Goal: Find specific page/section: Find specific page/section

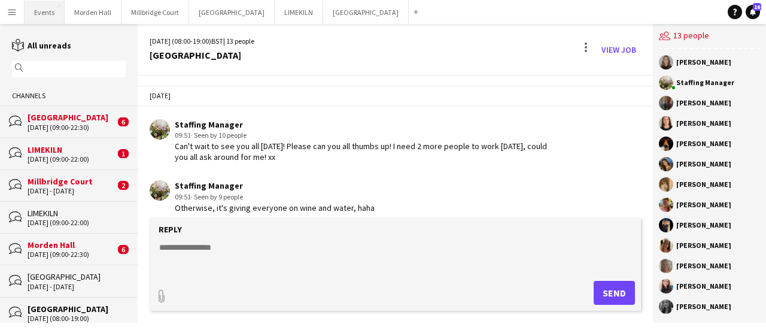
scroll to position [416, 0]
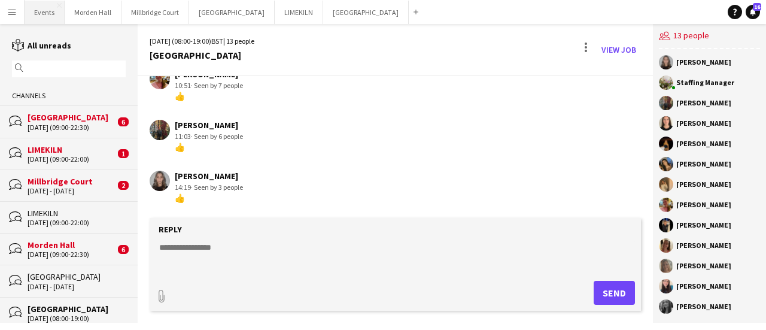
click at [45, 9] on button "Events Close" at bounding box center [45, 12] width 40 height 23
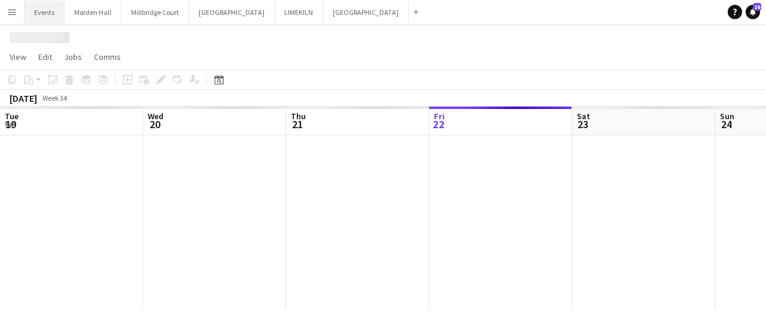
scroll to position [0, 286]
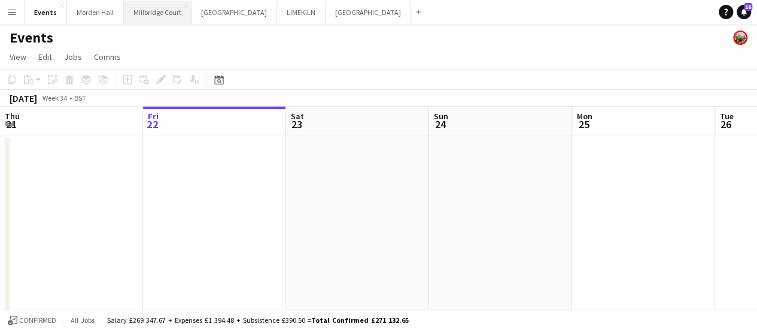
click at [145, 16] on button "[GEOGRAPHIC_DATA]" at bounding box center [158, 12] width 68 height 23
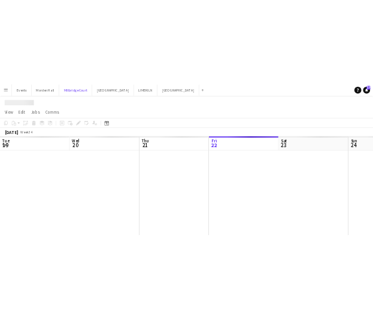
scroll to position [0, 286]
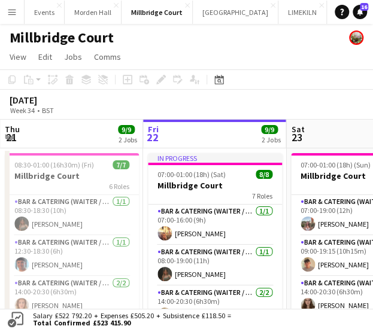
drag, startPoint x: 302, startPoint y: 104, endPoint x: 224, endPoint y: 108, distance: 77.9
click at [224, 108] on div "[DATE] Week 34 • BST" at bounding box center [186, 105] width 373 height 30
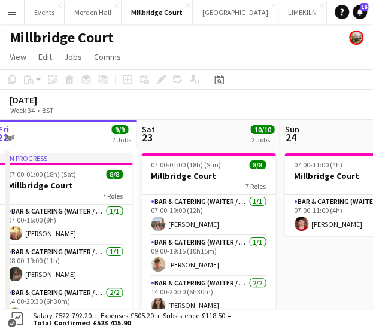
drag, startPoint x: 333, startPoint y: 133, endPoint x: 50, endPoint y: 168, distance: 285.2
click at [50, 168] on app-calendar-viewport "Tue 19 Wed 20 Thu 21 9/9 2 Jobs Fri 22 9/9 2 Jobs Sat 23 10/10 2 Jobs Sun 24 1/…" at bounding box center [186, 323] width 373 height 407
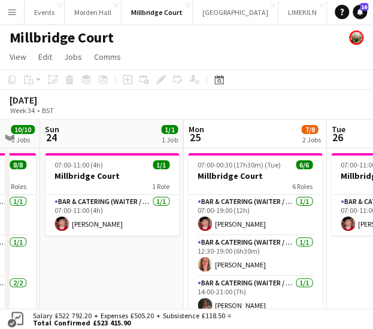
drag, startPoint x: 303, startPoint y: 141, endPoint x: 81, endPoint y: 168, distance: 223.7
click at [81, 168] on app-calendar-viewport "Thu 21 9/9 2 Jobs Fri 22 9/9 2 Jobs Sat 23 10/10 2 Jobs Sun 24 1/1 1 Job Mon 25…" at bounding box center [186, 323] width 373 height 407
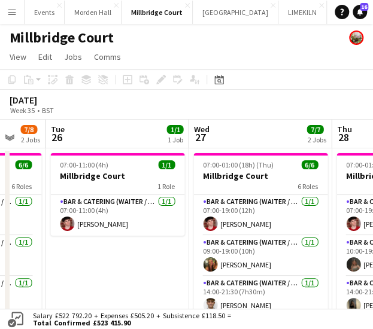
scroll to position [0, 399]
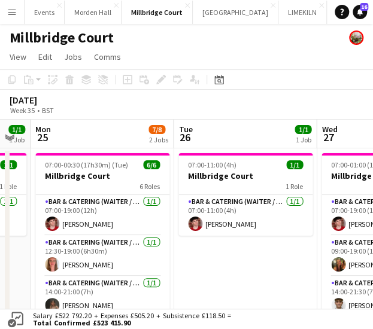
drag, startPoint x: 236, startPoint y: 129, endPoint x: 84, endPoint y: 153, distance: 153.8
click at [84, 153] on app-calendar-viewport "Fri 22 9/9 2 Jobs Sat 23 10/10 2 Jobs Sun 24 1/1 1 Job Mon 25 7/8 2 Jobs Tue 26…" at bounding box center [186, 323] width 373 height 407
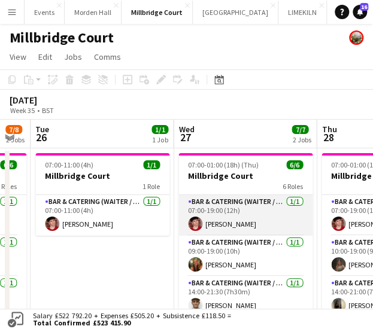
scroll to position [60, 0]
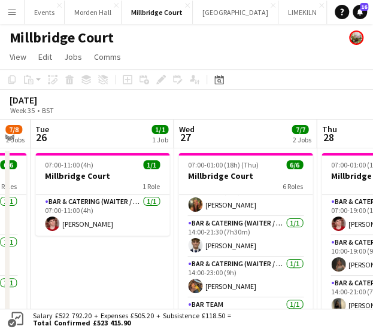
drag, startPoint x: 340, startPoint y: 101, endPoint x: 315, endPoint y: 105, distance: 25.5
click at [315, 105] on div "[DATE] Week 35 • BST" at bounding box center [186, 105] width 373 height 30
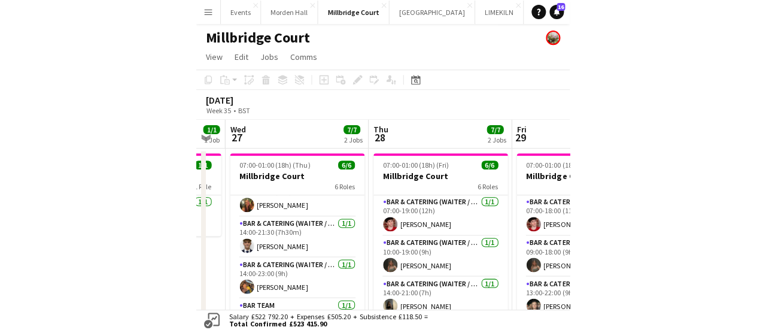
scroll to position [0, 405]
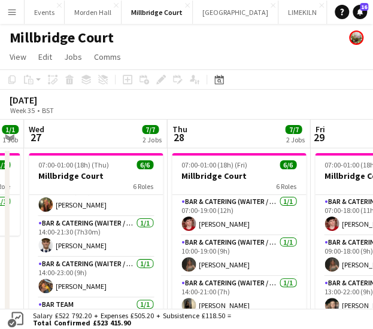
drag, startPoint x: 329, startPoint y: 130, endPoint x: 180, endPoint y: 132, distance: 149.6
click at [180, 132] on app-calendar-viewport "Sun 24 1/1 1 Job Mon 25 7/8 2 Jobs Tue 26 1/1 1 Job Wed 27 7/7 2 Jobs Thu 28 7/…" at bounding box center [186, 323] width 373 height 407
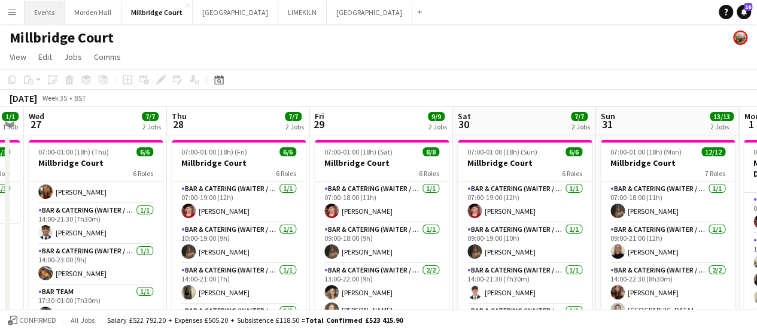
click at [53, 11] on button "Events Close" at bounding box center [45, 12] width 40 height 23
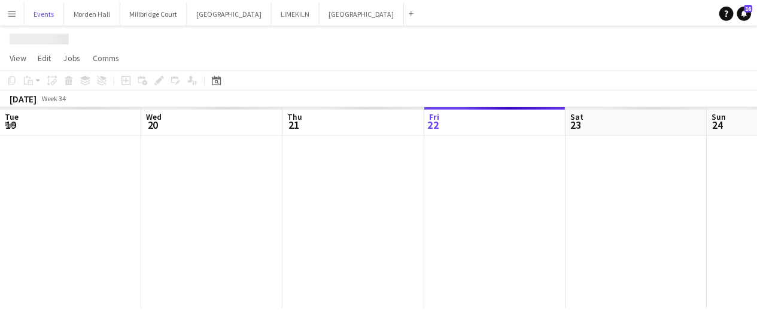
scroll to position [0, 286]
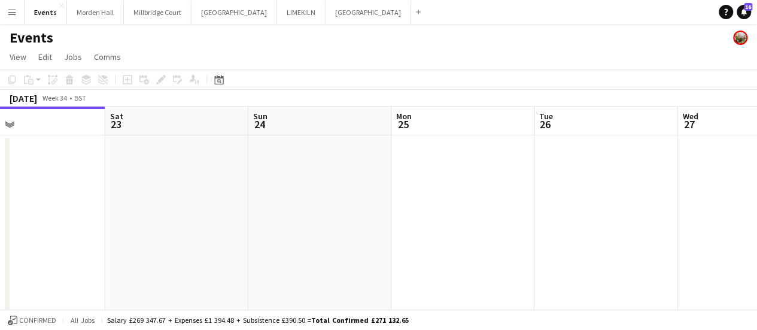
drag, startPoint x: 367, startPoint y: 112, endPoint x: 86, endPoint y: 120, distance: 280.8
click at [86, 120] on app-calendar-viewport "Tue 19 Wed 20 8/8 2 Jobs Thu 21 Fri 22 Sat 23 Sun 24 Mon 25 Tue 26 Wed 27 Thu 2…" at bounding box center [378, 317] width 757 height 421
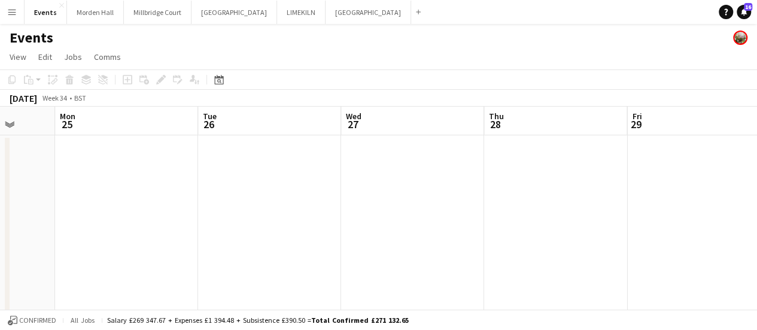
drag, startPoint x: 454, startPoint y: 113, endPoint x: 217, endPoint y: 118, distance: 236.4
click at [217, 118] on app-calendar-viewport "Thu 21 Fri 22 Sat 23 Sun 24 Mon 25 Tue 26 Wed 27 Thu 28 Fri 29 Sat 30 Sun 31" at bounding box center [378, 317] width 757 height 421
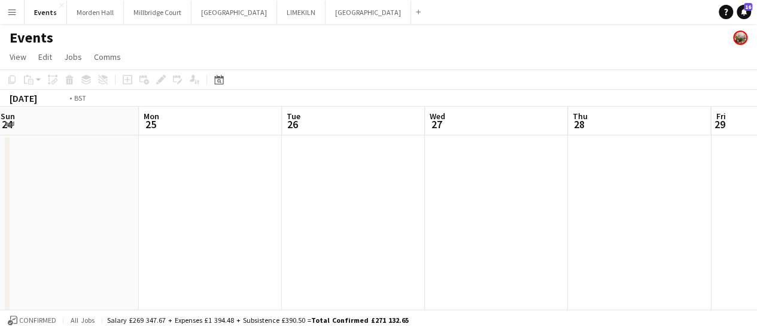
drag, startPoint x: 408, startPoint y: 114, endPoint x: 215, endPoint y: 126, distance: 193.0
click at [171, 130] on app-calendar-viewport "Thu 21 Fri 22 Sat 23 Sun 24 Mon 25 Tue 26 Wed 27 Thu 28 Fri 29 Sat 30 Sun 31" at bounding box center [378, 317] width 757 height 421
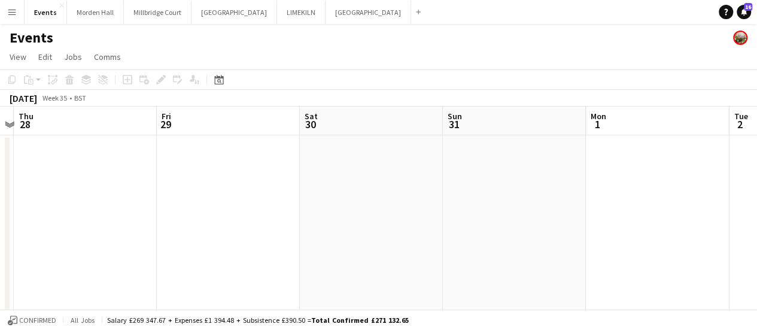
drag, startPoint x: 452, startPoint y: 126, endPoint x: 172, endPoint y: 138, distance: 280.3
click at [172, 138] on app-calendar-viewport "Mon 25 Tue 26 Wed 27 Thu 28 Fri 29 Sat 30 Sun 31 Mon 1 Tue 2 Wed 3 Thu 4" at bounding box center [378, 317] width 757 height 421
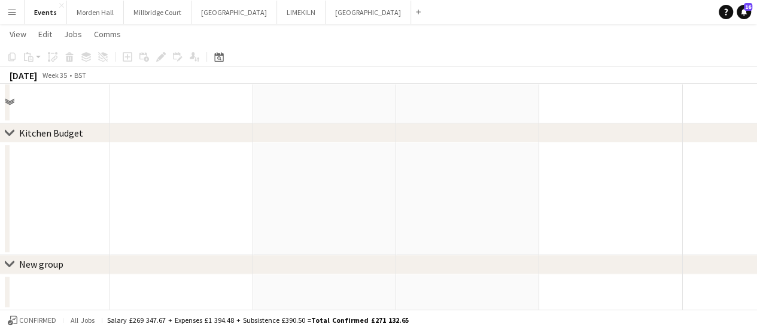
scroll to position [0, 0]
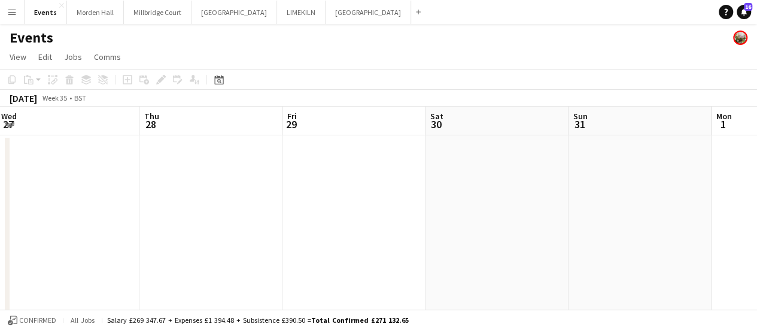
drag, startPoint x: 305, startPoint y: 117, endPoint x: 478, endPoint y: 120, distance: 173.6
click at [478, 120] on app-calendar-viewport "Mon 25 Tue 26 Wed 27 Thu 28 Fri 29 Sat 30 Sun 31 Mon 1 Tue 2 Wed 3 Thu 4" at bounding box center [378, 317] width 757 height 421
drag, startPoint x: 318, startPoint y: 120, endPoint x: 462, endPoint y: 138, distance: 144.7
click at [462, 138] on app-calendar-viewport "Mon 25 Tue 26 Wed 27 Thu 28 Fri 29 Sat 30 Sun 31 Mon 1 Tue 2 Wed 3 Thu 4" at bounding box center [378, 317] width 757 height 421
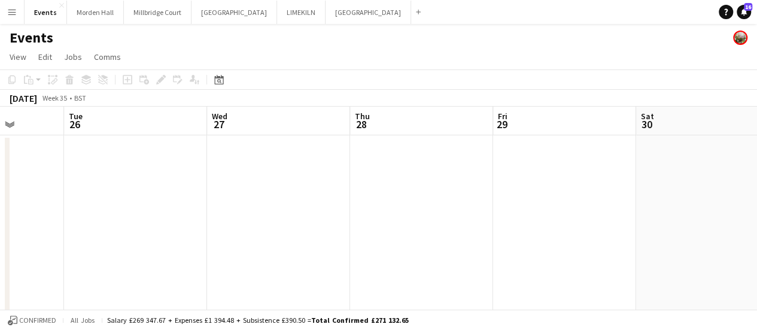
drag, startPoint x: 276, startPoint y: 138, endPoint x: 361, endPoint y: 138, distance: 84.4
click at [361, 138] on app-calendar-viewport "Sat 23 Sun 24 Mon 25 Tue 26 Wed 27 Thu 28 Fri 29 Sat 30 Sun 31 Mon 1 Tue 2" at bounding box center [378, 317] width 757 height 421
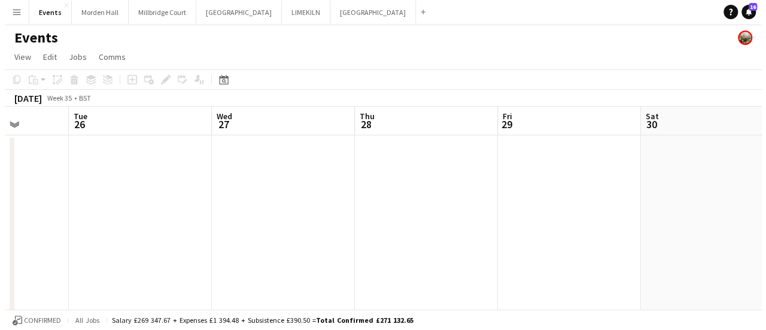
scroll to position [0, 348]
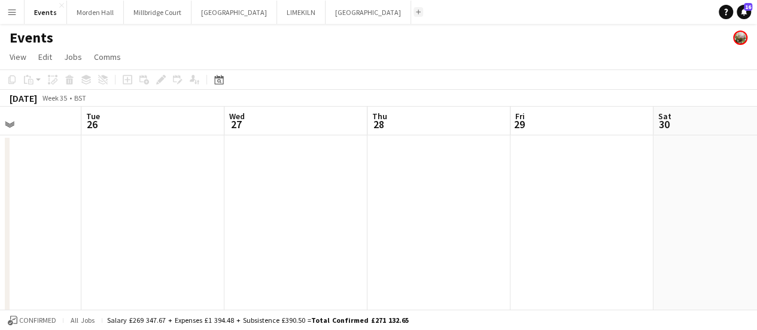
click at [414, 16] on button "Add" at bounding box center [419, 12] width 10 height 10
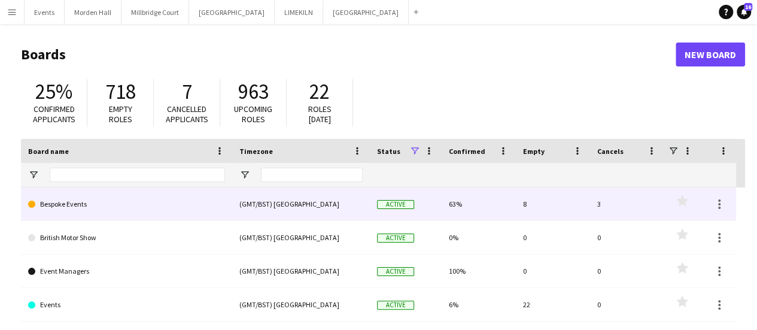
click at [151, 203] on link "Bespoke Events" at bounding box center [126, 204] width 197 height 34
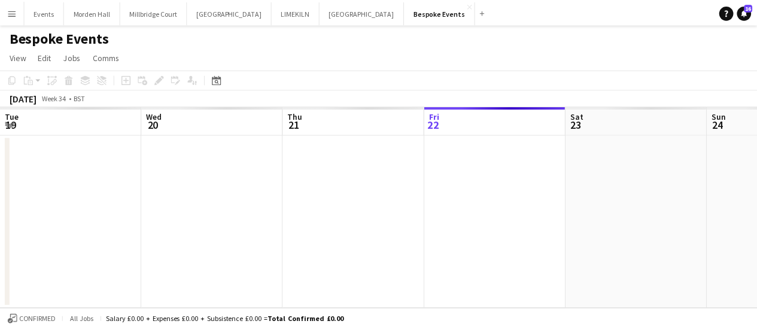
scroll to position [0, 286]
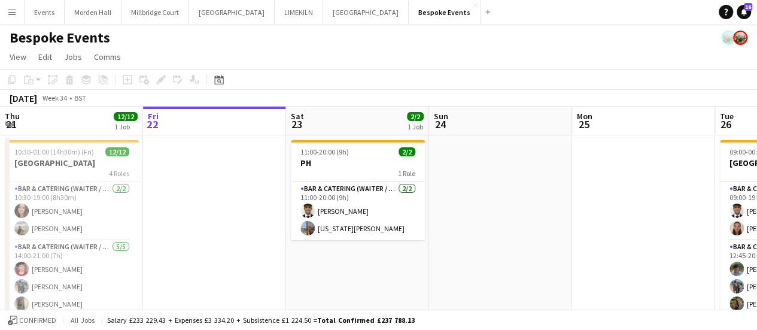
drag, startPoint x: 412, startPoint y: 85, endPoint x: 189, endPoint y: 91, distance: 223.3
click at [189, 91] on div "Copy Paste Paste Ctrl+V Paste with crew Ctrl+Shift+V Paste linked Job [GEOGRAPH…" at bounding box center [378, 87] width 757 height 37
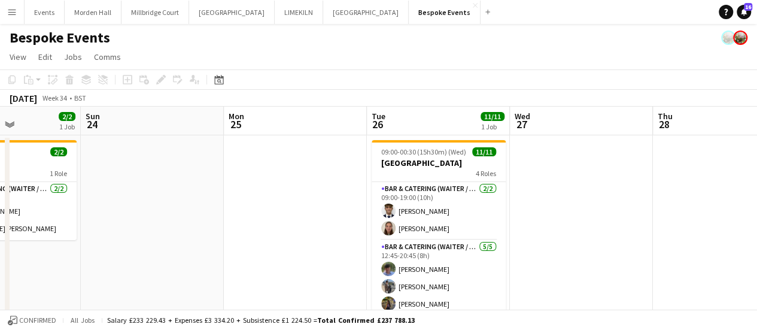
scroll to position [0, 509]
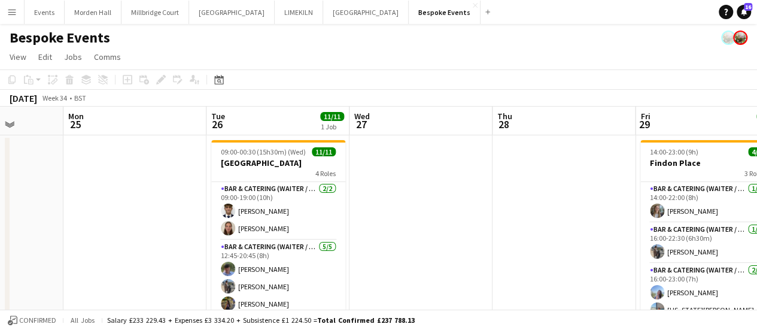
drag, startPoint x: 509, startPoint y: 128, endPoint x: 0, endPoint y: 143, distance: 508.9
click at [0, 143] on app-calendar-viewport "Thu 21 12/12 1 Job Fri 22 Sat 23 2/2 1 Job Sun 24 Mon 25 Tue 26 11/11 1 Job Wed…" at bounding box center [378, 252] width 757 height 290
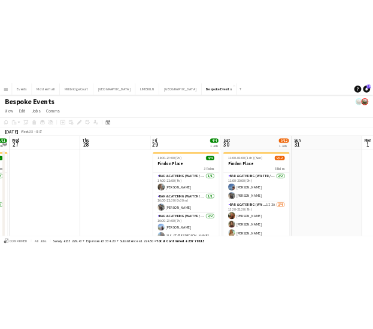
scroll to position [0, 571]
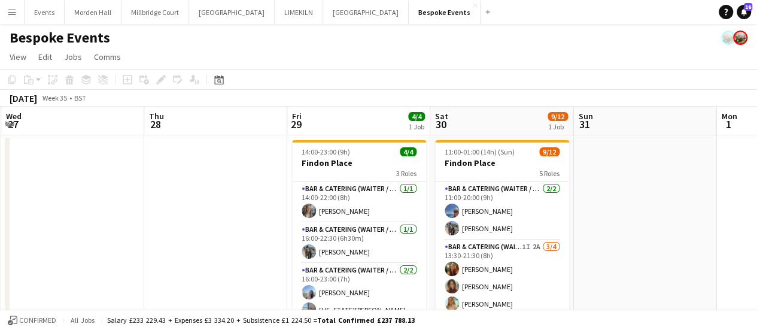
drag, startPoint x: 517, startPoint y: 120, endPoint x: 183, endPoint y: 130, distance: 334.7
click at [183, 130] on app-calendar-viewport "Sat 23 2/2 1 Job Sun 24 Mon 25 Tue 26 11/11 1 Job Wed 27 Thu 28 Fri 29 4/4 1 Jo…" at bounding box center [378, 252] width 757 height 290
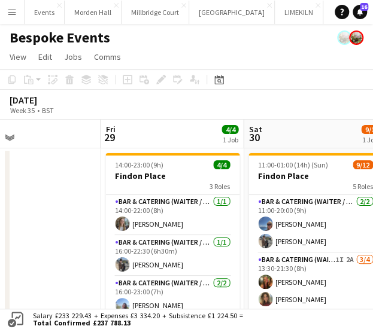
drag, startPoint x: 243, startPoint y: 132, endPoint x: 197, endPoint y: 141, distance: 46.2
click at [200, 142] on app-calendar-viewport "Mon 25 Tue 26 11/11 1 Job Wed 27 Thu 28 Fri 29 4/4 1 Job Sat 30 9/12 1 Job Sun …" at bounding box center [186, 265] width 373 height 290
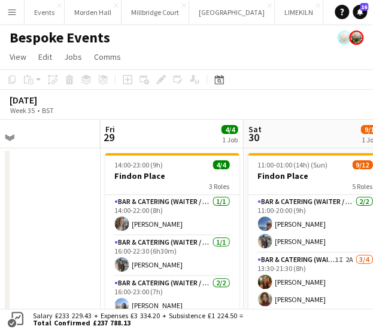
click at [203, 99] on div "[DATE] Week 35 • BST" at bounding box center [186, 105] width 373 height 30
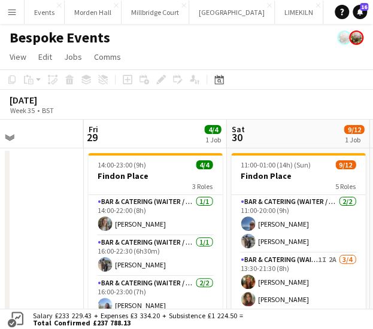
drag, startPoint x: 181, startPoint y: 124, endPoint x: 164, endPoint y: 130, distance: 17.8
click at [164, 130] on app-calendar-viewport "Mon 25 Tue 26 11/11 1 Job Wed 27 Thu 28 Fri 29 4/4 1 Job Sat 30 9/12 1 Job Sun …" at bounding box center [186, 265] width 373 height 290
drag, startPoint x: 269, startPoint y: 107, endPoint x: 234, endPoint y: 104, distance: 35.5
click at [187, 107] on div "[DATE] Week 35 • BST" at bounding box center [186, 105] width 373 height 30
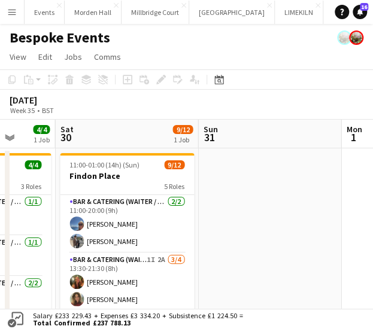
scroll to position [0, 520]
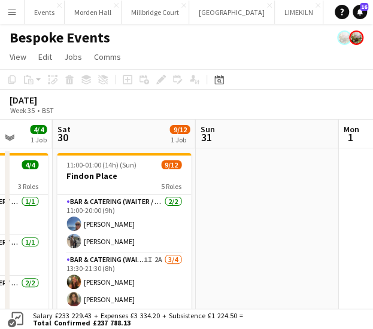
drag, startPoint x: 275, startPoint y: 126, endPoint x: 101, endPoint y: 138, distance: 174.5
click at [101, 138] on app-calendar-viewport "Tue 26 11/11 1 Job Wed 27 Thu 28 Fri 29 4/4 1 Job Sat 30 9/12 1 Job Sun 31 Mon …" at bounding box center [186, 265] width 373 height 290
click at [275, 13] on button "LIMEKILN Close" at bounding box center [299, 12] width 48 height 23
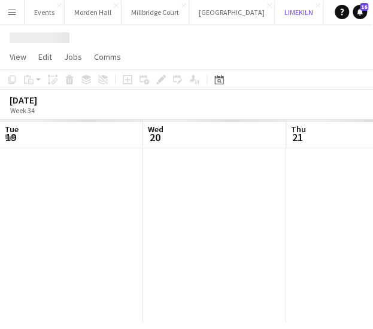
scroll to position [0, 286]
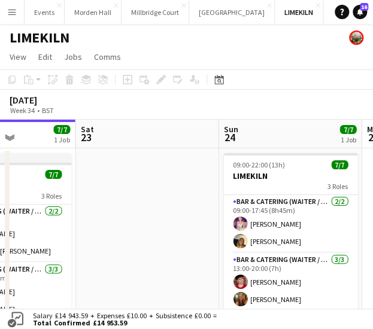
drag, startPoint x: 230, startPoint y: 132, endPoint x: 19, endPoint y: 143, distance: 211.0
click at [19, 143] on app-calendar-viewport "Tue 19 Wed 20 Thu 21 Fri 22 7/7 1 Job Sat 23 Sun 24 7/7 1 Job Mon 25 Tue 26 In …" at bounding box center [186, 265] width 373 height 290
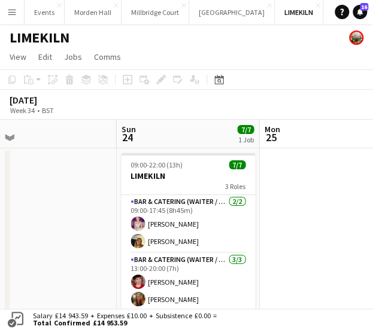
scroll to position [0, 457]
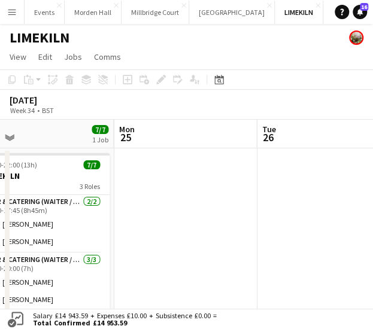
drag, startPoint x: 252, startPoint y: 137, endPoint x: 69, endPoint y: 135, distance: 183.1
click at [3, 137] on app-calendar-viewport "Thu 21 Fri 22 7/7 1 Job Sat 23 Sun 24 7/7 1 Job Mon 25 Tue 26 Wed 27 Thu 28 In …" at bounding box center [186, 265] width 373 height 290
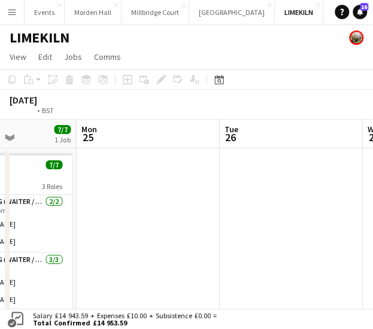
drag, startPoint x: 227, startPoint y: 135, endPoint x: 66, endPoint y: 136, distance: 161.6
click at [48, 139] on app-calendar-viewport "Thu 21 Fri 22 7/7 1 Job Sat 23 Sun 24 7/7 1 Job Mon 25 Tue 26 Wed 27 Thu 28 In …" at bounding box center [186, 265] width 373 height 290
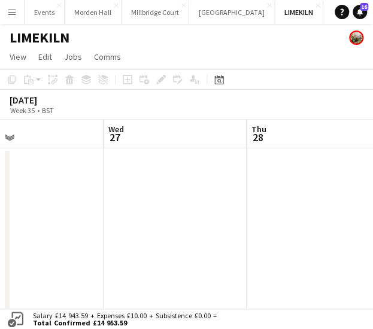
drag, startPoint x: 114, startPoint y: 147, endPoint x: 99, endPoint y: 147, distance: 15.0
click at [99, 147] on app-calendar-viewport "Sat 23 Sun 24 7/7 1 Job Mon 25 Tue 26 Wed 27 Thu 28 Fri 29 4/7 1 Job Sat 30 09:…" at bounding box center [186, 265] width 373 height 290
drag, startPoint x: 256, startPoint y: 144, endPoint x: 107, endPoint y: 154, distance: 149.4
click at [107, 154] on app-calendar-viewport "Sat 23 Sun 24 7/7 1 Job Mon 25 Tue 26 Wed 27 Thu 28 Fri 29 4/7 1 Job Sat 30 09:…" at bounding box center [186, 265] width 373 height 290
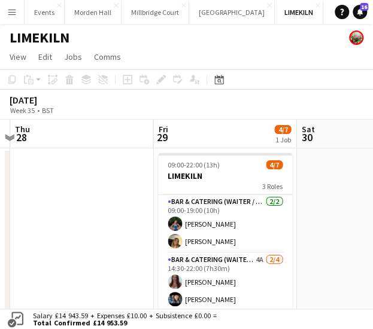
scroll to position [0, 428]
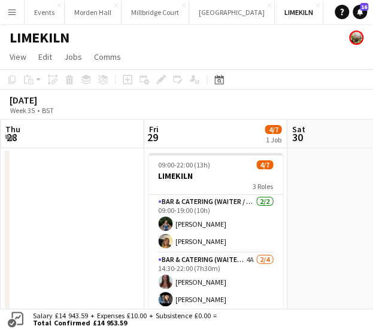
drag, startPoint x: 253, startPoint y: 137, endPoint x: 171, endPoint y: 145, distance: 81.8
click at [171, 145] on app-calendar-viewport "Mon 25 Tue 26 Wed 27 Thu 28 Fri 29 4/7 1 Job Sat 30 Sun 31 Mon 1 09:00-22:00 (1…" at bounding box center [186, 265] width 373 height 290
click at [53, 13] on button "Events Close" at bounding box center [45, 12] width 40 height 23
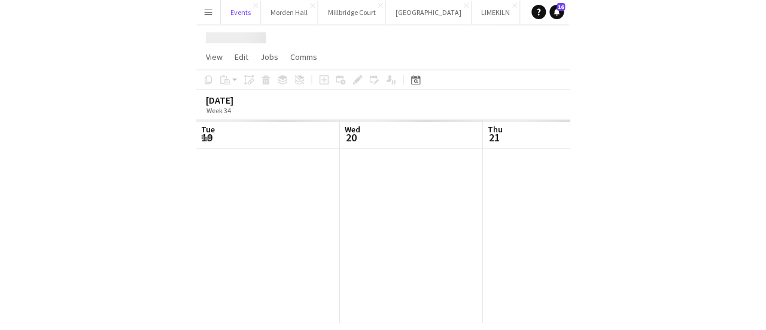
scroll to position [0, 286]
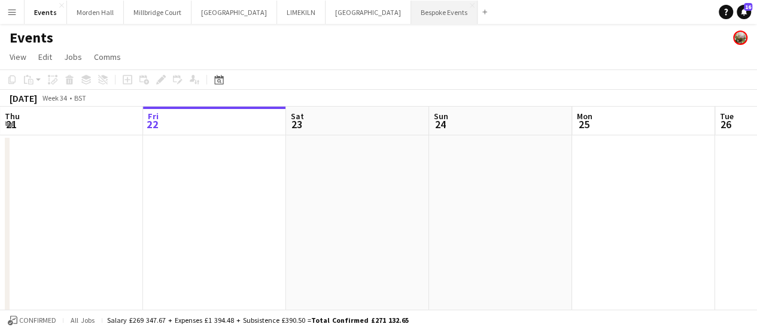
click at [411, 13] on button "Bespoke Events Close" at bounding box center [444, 12] width 66 height 23
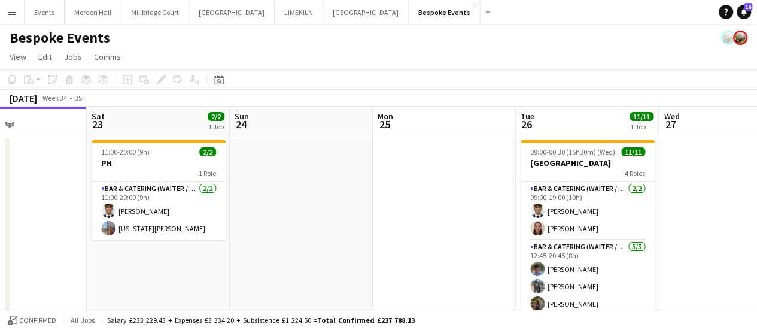
scroll to position [0, 321]
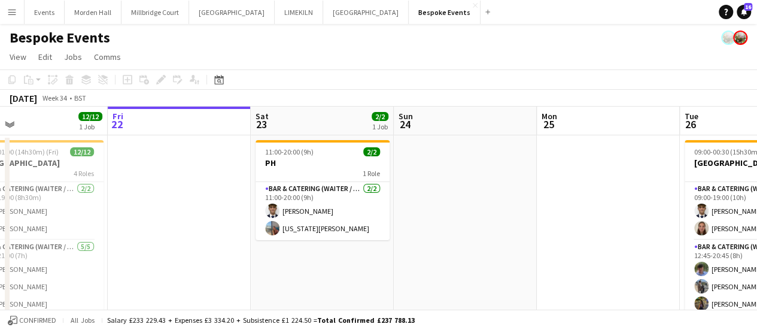
drag, startPoint x: 460, startPoint y: 116, endPoint x: 138, endPoint y: 136, distance: 322.0
click at [138, 136] on app-calendar-viewport "Tue 19 Wed 20 1/1 1 Job Thu 21 12/12 1 Job Fri 22 Sat 23 2/2 1 Job Sun 24 Mon 2…" at bounding box center [378, 252] width 757 height 290
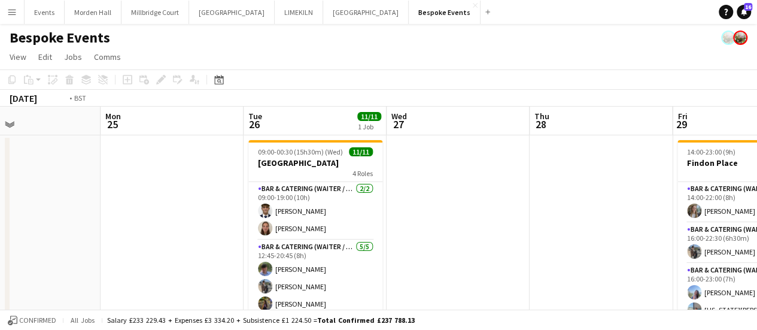
drag, startPoint x: 396, startPoint y: 131, endPoint x: 109, endPoint y: 155, distance: 288.2
click at [109, 155] on app-calendar-viewport "Thu 21 12/12 1 Job Fri 22 Sat 23 2/2 1 Job Sun 24 Mon 25 Tue 26 11/11 1 Job Wed…" at bounding box center [378, 252] width 757 height 290
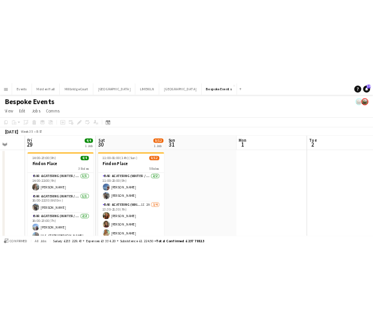
scroll to position [0, 539]
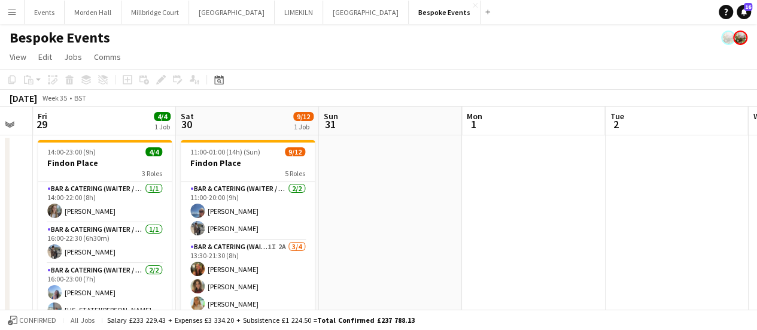
drag, startPoint x: 475, startPoint y: 123, endPoint x: 144, endPoint y: 138, distance: 331.8
click at [144, 138] on app-calendar-viewport "Mon 25 Tue 26 11/11 1 Job Wed 27 Thu 28 Fri 29 4/4 1 Job Sat 30 9/12 1 Job Sun …" at bounding box center [378, 252] width 757 height 290
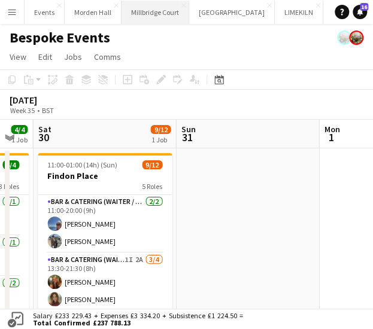
click at [149, 22] on button "[GEOGRAPHIC_DATA]" at bounding box center [155, 12] width 68 height 23
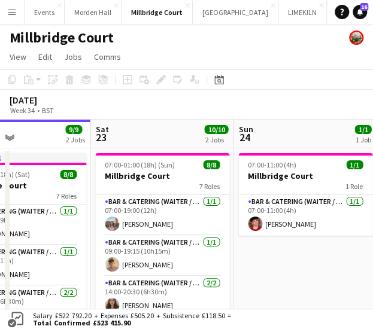
drag, startPoint x: 218, startPoint y: 133, endPoint x: 22, endPoint y: 144, distance: 196.0
click at [22, 144] on app-calendar-viewport "Tue 19 Wed 20 Thu 21 9/9 2 Jobs Fri 22 9/9 2 Jobs Sat 23 10/10 2 Jobs Sun 24 1/…" at bounding box center [186, 323] width 373 height 407
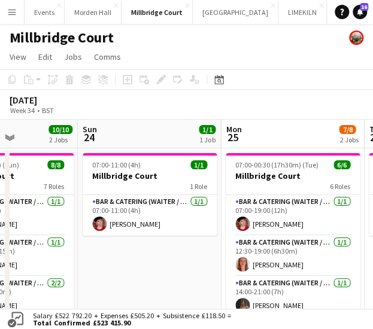
click at [89, 130] on app-calendar-viewport "Thu 21 9/9 2 Jobs Fri 22 9/9 2 Jobs Sat 23 10/10 2 Jobs Sun 24 1/1 1 Job Mon 25…" at bounding box center [186, 323] width 373 height 407
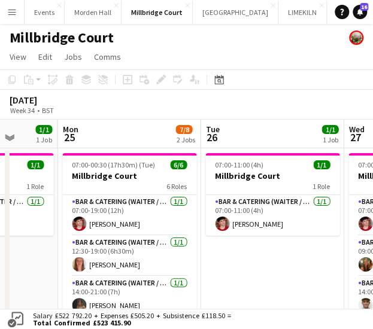
scroll to position [0, 394]
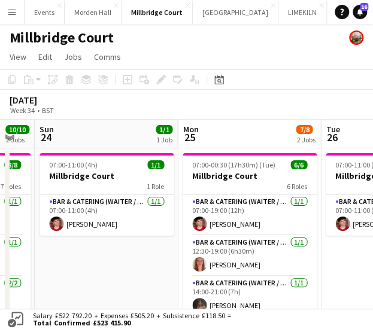
drag, startPoint x: 249, startPoint y: 129, endPoint x: 73, endPoint y: 126, distance: 176.0
click at [69, 130] on app-calendar-viewport "Thu 21 9/9 2 Jobs Fri 22 9/9 2 Jobs Sat 23 10/10 2 Jobs Sun 24 1/1 1 Job Mon 25…" at bounding box center [186, 323] width 373 height 407
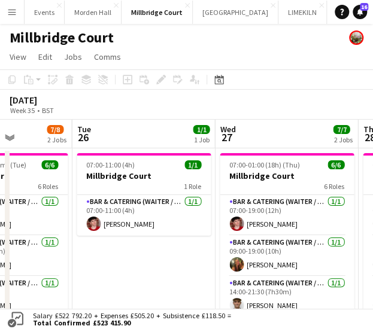
drag, startPoint x: 229, startPoint y: 126, endPoint x: 123, endPoint y: 133, distance: 106.2
click at [123, 133] on app-calendar-viewport "Fri 22 9/9 2 Jobs Sat 23 10/10 2 Jobs Sun 24 1/1 1 Job Mon 25 7/8 2 Jobs Tue 26…" at bounding box center [186, 323] width 373 height 407
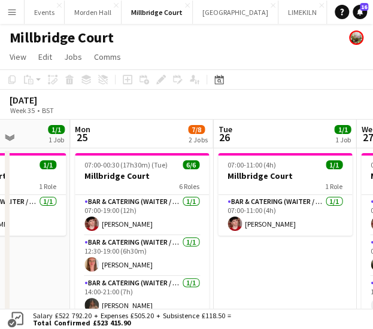
drag, startPoint x: 238, startPoint y: 130, endPoint x: 93, endPoint y: 130, distance: 144.8
click at [93, 130] on app-calendar-viewport "Fri 22 9/9 2 Jobs Sat 23 10/10 2 Jobs Sun 24 1/1 1 Job Mon 25 7/8 2 Jobs Tue 26…" at bounding box center [186, 323] width 373 height 407
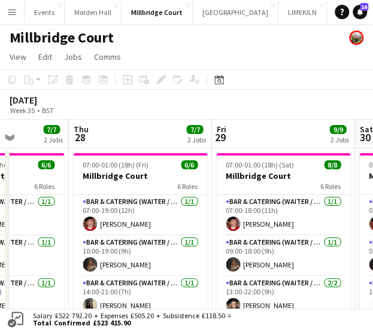
drag, startPoint x: 259, startPoint y: 127, endPoint x: 166, endPoint y: 125, distance: 92.2
click at [114, 130] on app-calendar-viewport "Sun 24 1/1 1 Job Mon 25 7/8 2 Jobs Tue 26 1/1 1 Job Wed 27 7/7 2 Jobs Thu 28 7/…" at bounding box center [186, 323] width 373 height 407
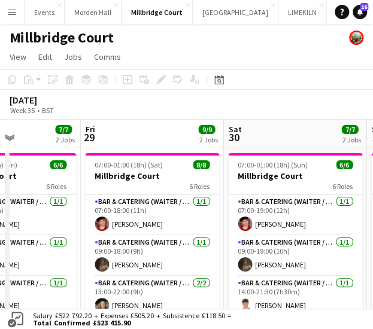
drag, startPoint x: 233, startPoint y: 128, endPoint x: 103, endPoint y: 129, distance: 130.5
click at [103, 129] on app-calendar-viewport "Mon 25 7/8 2 Jobs Tue 26 1/1 1 Job Wed 27 7/7 2 Jobs Thu 28 7/7 2 Jobs Fri 29 9…" at bounding box center [186, 323] width 373 height 407
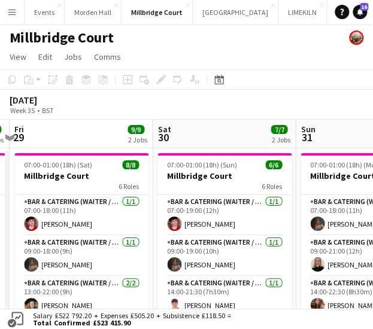
scroll to position [0, 446]
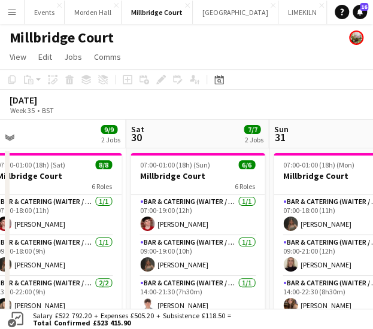
drag, startPoint x: 250, startPoint y: 124, endPoint x: 153, endPoint y: 127, distance: 97.6
click at [153, 127] on app-calendar-viewport "Tue 26 1/1 1 Job Wed 27 7/7 2 Jobs Thu 28 7/7 2 Jobs Fri 29 9/9 2 Jobs Sat 30 7…" at bounding box center [186, 323] width 373 height 407
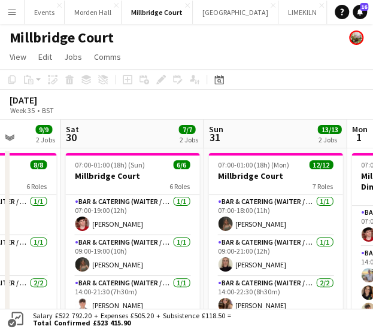
scroll to position [0, 523]
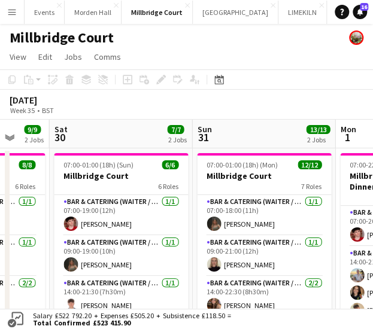
drag, startPoint x: 230, startPoint y: 132, endPoint x: 154, endPoint y: 129, distance: 76.6
click at [154, 129] on app-calendar-viewport "Tue 26 1/1 1 Job Wed 27 7/7 2 Jobs Thu 28 7/7 2 Jobs Fri 29 9/9 2 Jobs Sat 30 7…" at bounding box center [186, 323] width 373 height 407
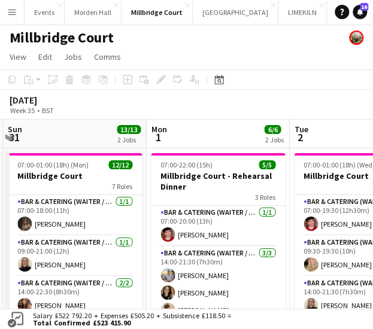
scroll to position [0, 431]
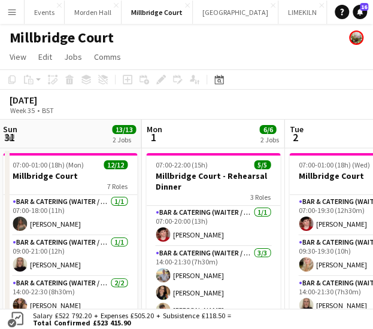
drag, startPoint x: 244, startPoint y: 128, endPoint x: 50, endPoint y: 128, distance: 193.9
click at [50, 128] on app-calendar-viewport "Thu 28 7/7 2 Jobs Fri 29 9/9 2 Jobs Sat 30 7/7 2 Jobs Sun 31 13/13 2 Jobs Mon 1…" at bounding box center [186, 323] width 373 height 407
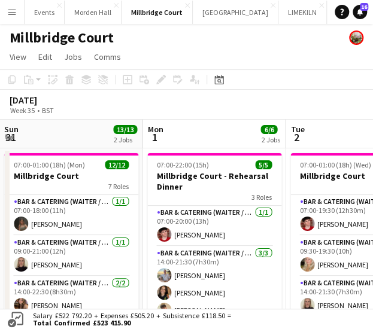
drag, startPoint x: 194, startPoint y: 169, endPoint x: 196, endPoint y: 112, distance: 56.9
click at [196, 112] on app-calendar "Copy Paste Paste Ctrl+V Paste with crew Ctrl+Shift+V Paste linked Job [GEOGRAPH…" at bounding box center [186, 297] width 373 height 457
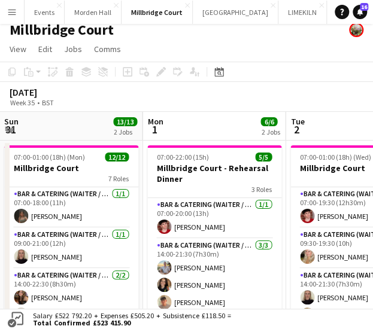
scroll to position [0, 0]
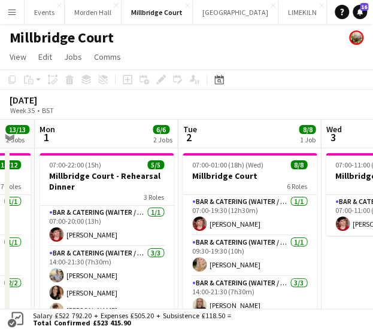
drag, startPoint x: 218, startPoint y: 137, endPoint x: 108, endPoint y: 145, distance: 111.0
click at [108, 145] on app-calendar-viewport "Fri 29 9/9 2 Jobs Sat 30 7/7 2 Jobs Sun 31 13/13 2 Jobs Mon 1 6/6 2 Jobs Tue 2 …" at bounding box center [186, 323] width 373 height 407
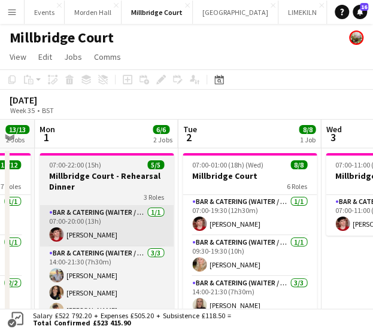
scroll to position [0, 397]
